Goal: Information Seeking & Learning: Learn about a topic

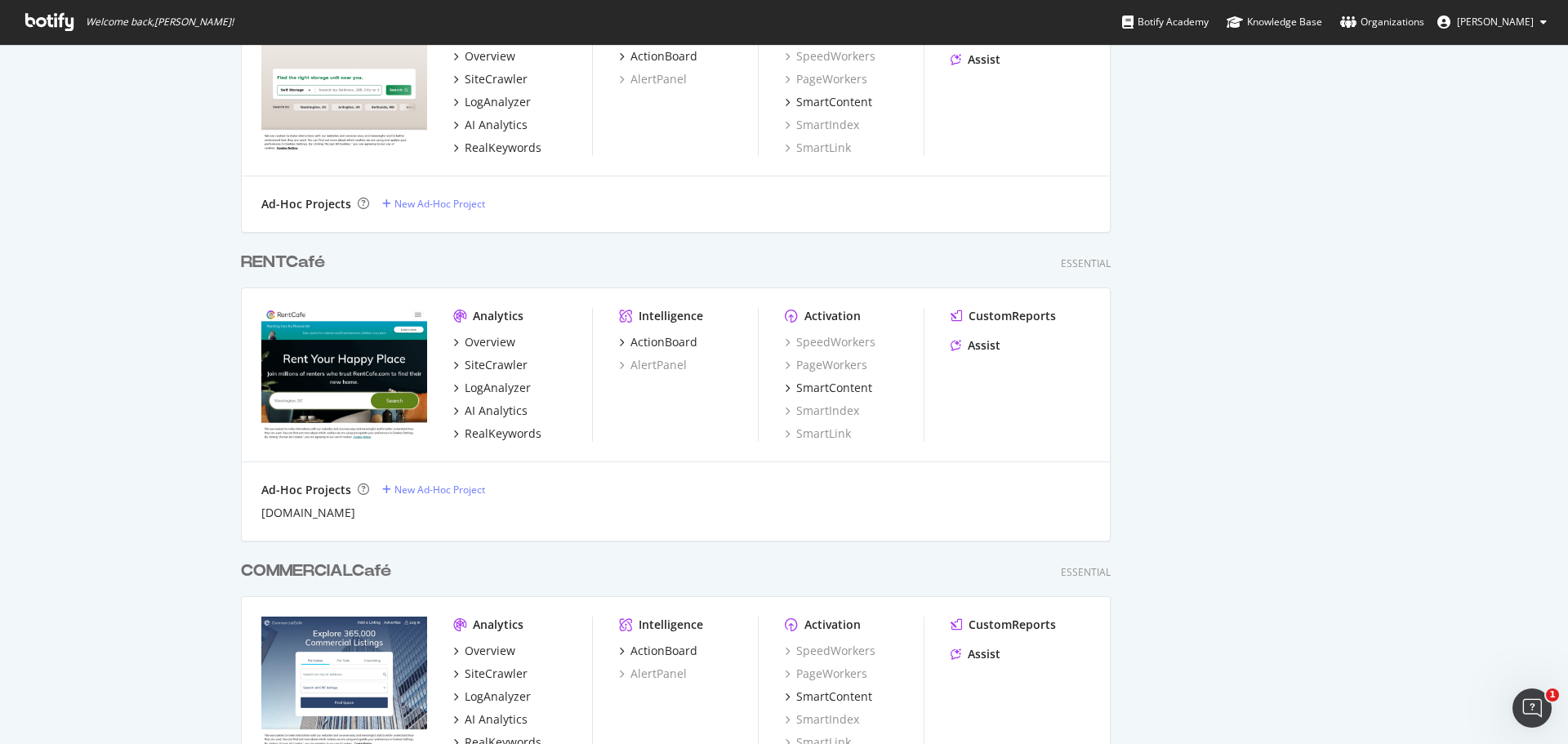
scroll to position [1146, 0]
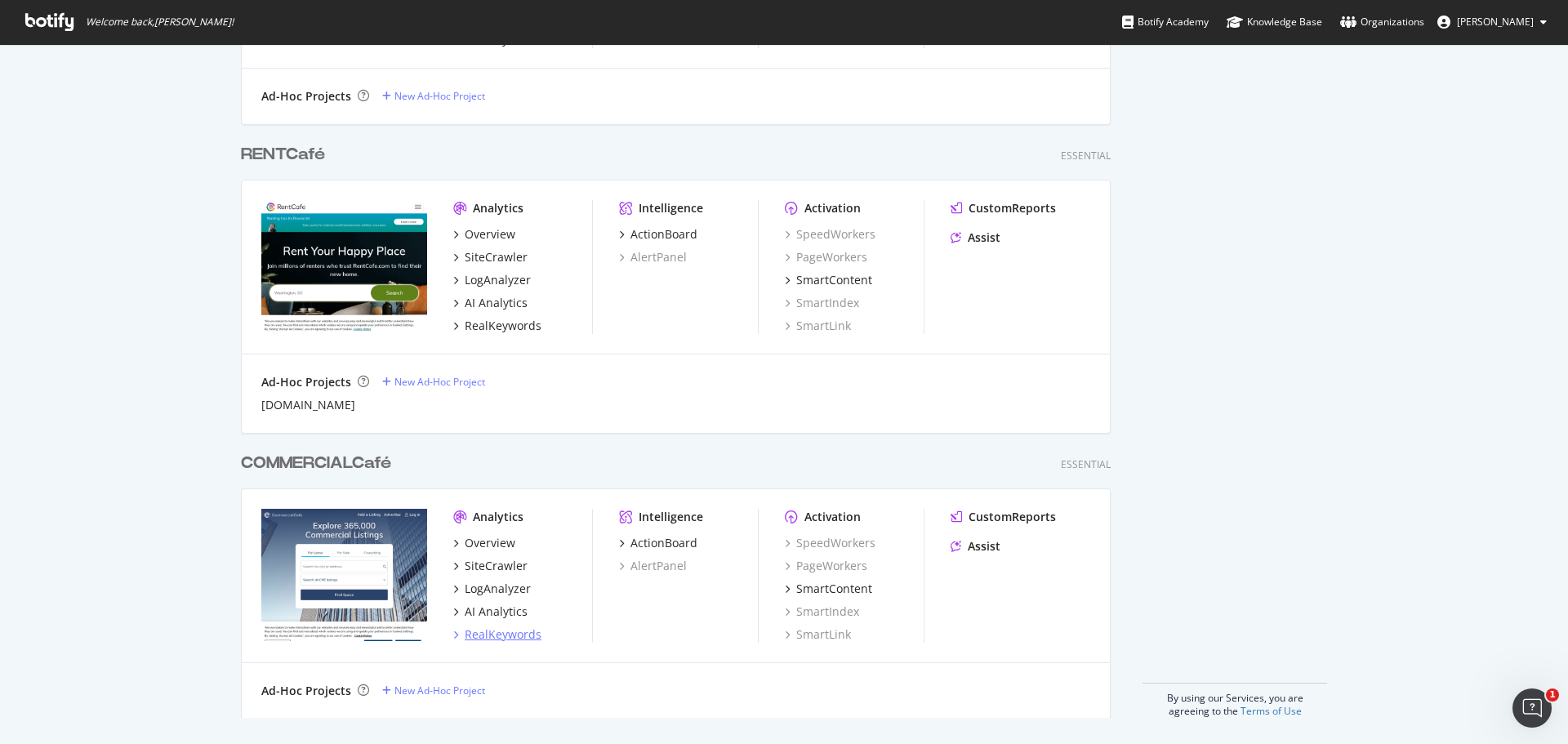
click at [506, 635] on div "RealKeywords" at bounding box center [502, 635] width 77 height 16
